Goal: Ask a question

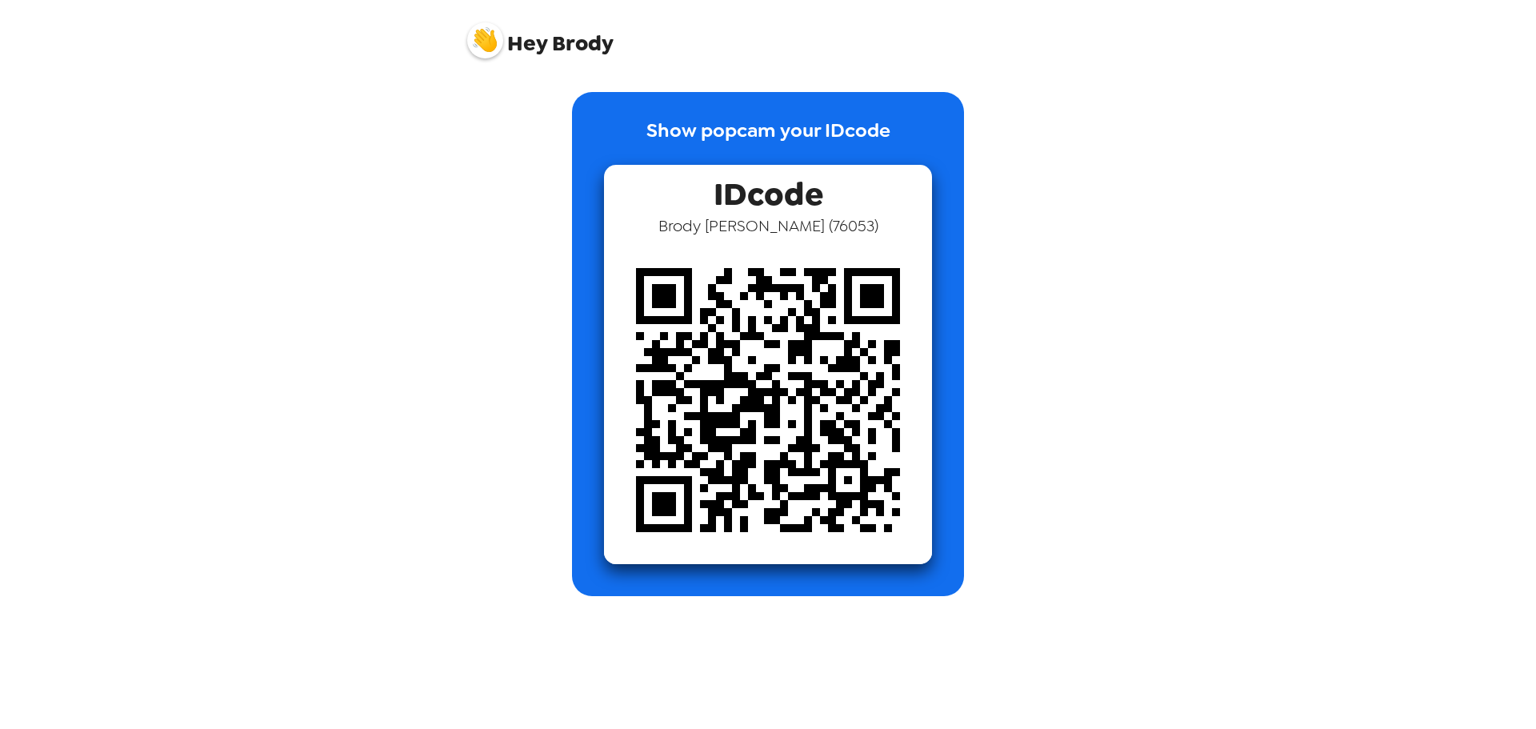
click at [537, 50] on span "Hey" at bounding box center [527, 43] width 40 height 29
click at [578, 49] on span "Hey [PERSON_NAME]" at bounding box center [540, 34] width 146 height 40
click at [458, 37] on div "Hey [PERSON_NAME]" at bounding box center [768, 34] width 640 height 68
click at [501, 45] on img at bounding box center [485, 40] width 36 height 36
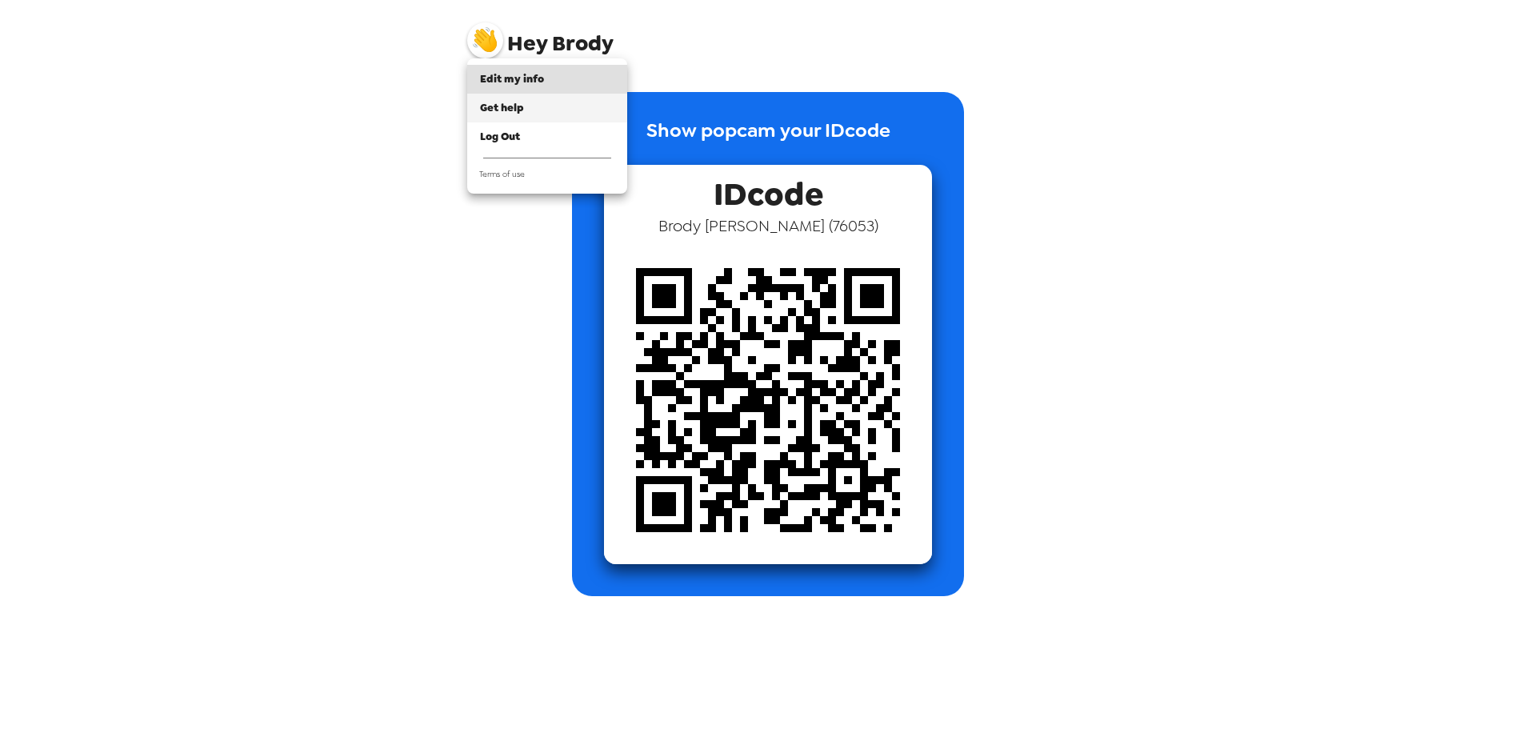
click at [543, 112] on div "Get help" at bounding box center [547, 108] width 134 height 16
